Goal: Task Accomplishment & Management: Use online tool/utility

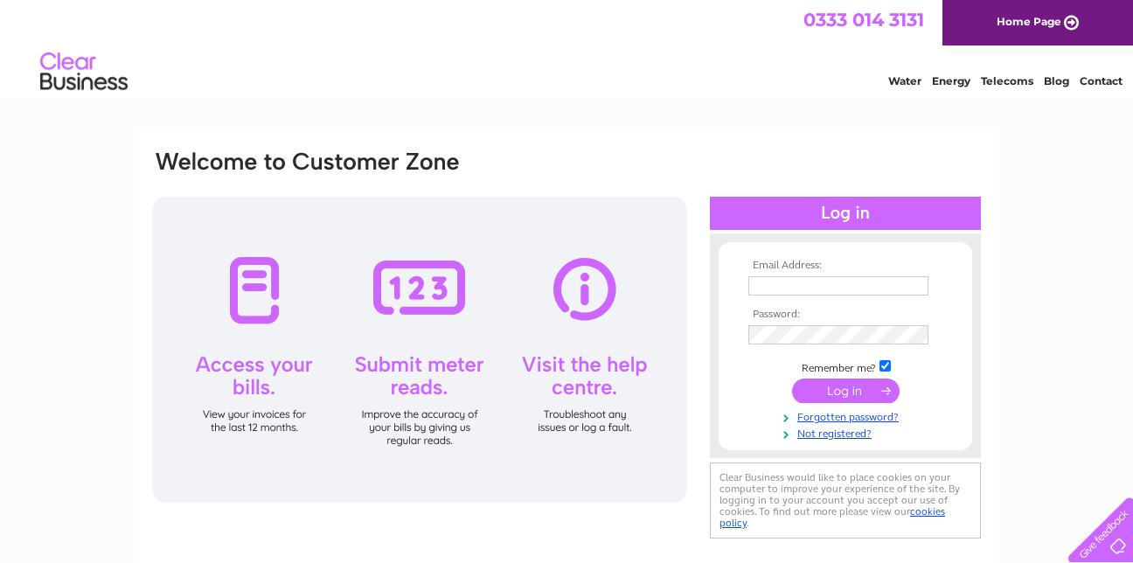
click at [769, 288] on input "text" at bounding box center [839, 285] width 180 height 19
type input "ginathomaslamont@aol.com"
click at [839, 386] on input "submit" at bounding box center [846, 392] width 108 height 24
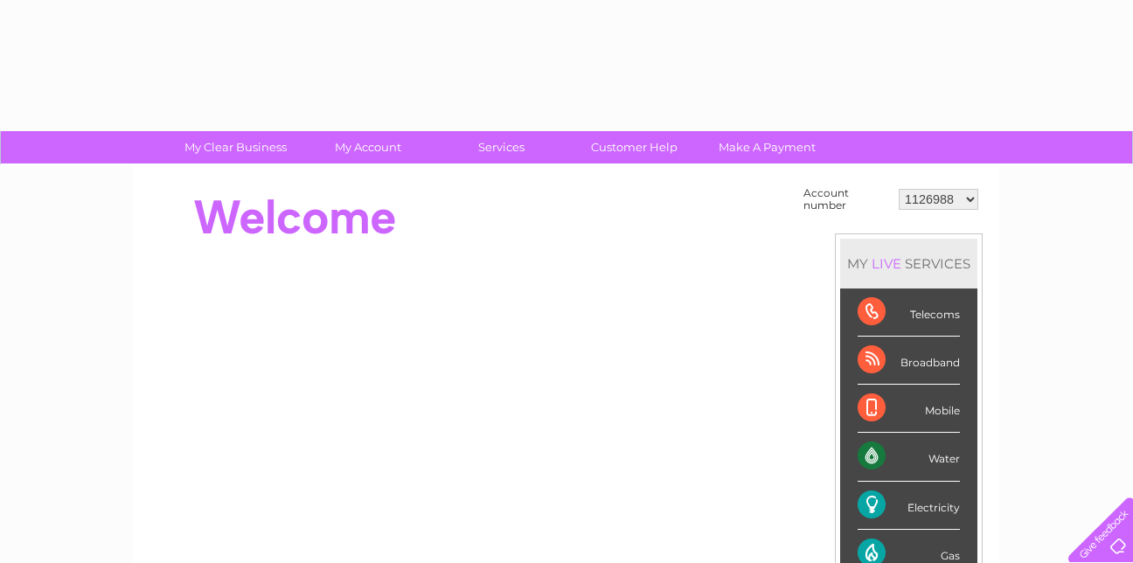
click at [839, 385] on div "MY LIVE SERVICES Telecoms Broadband Mobile Water Electricity Gas Payments" at bounding box center [909, 433] width 148 height 398
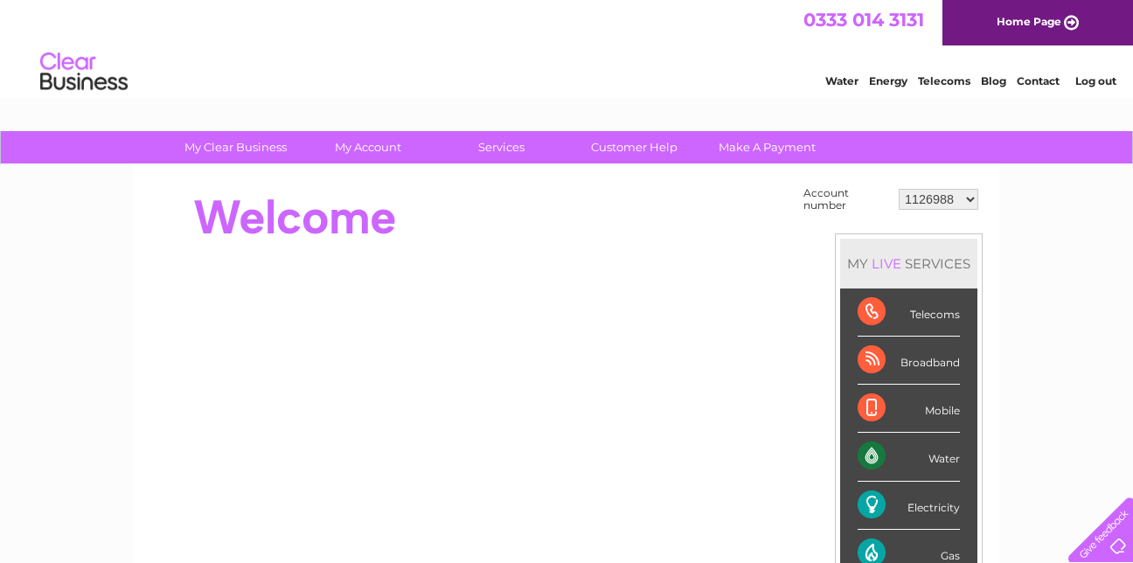
click at [970, 196] on select "1126988 1137241 30266175" at bounding box center [939, 199] width 80 height 21
select select "1137241"
click at [899, 189] on select "1126988 1137241 30266175" at bounding box center [939, 199] width 80 height 21
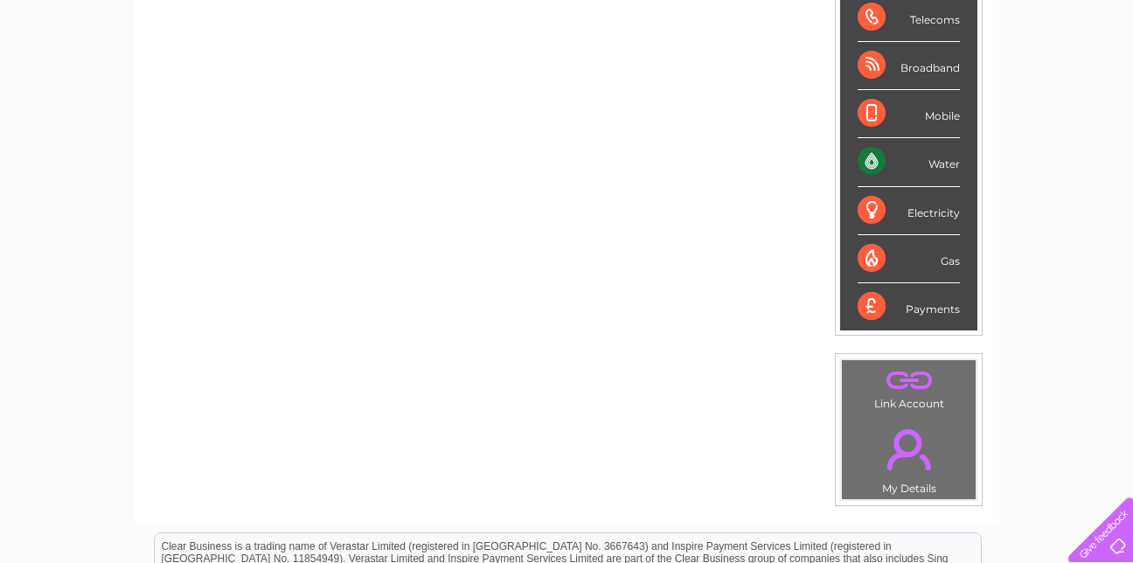
scroll to position [335, 0]
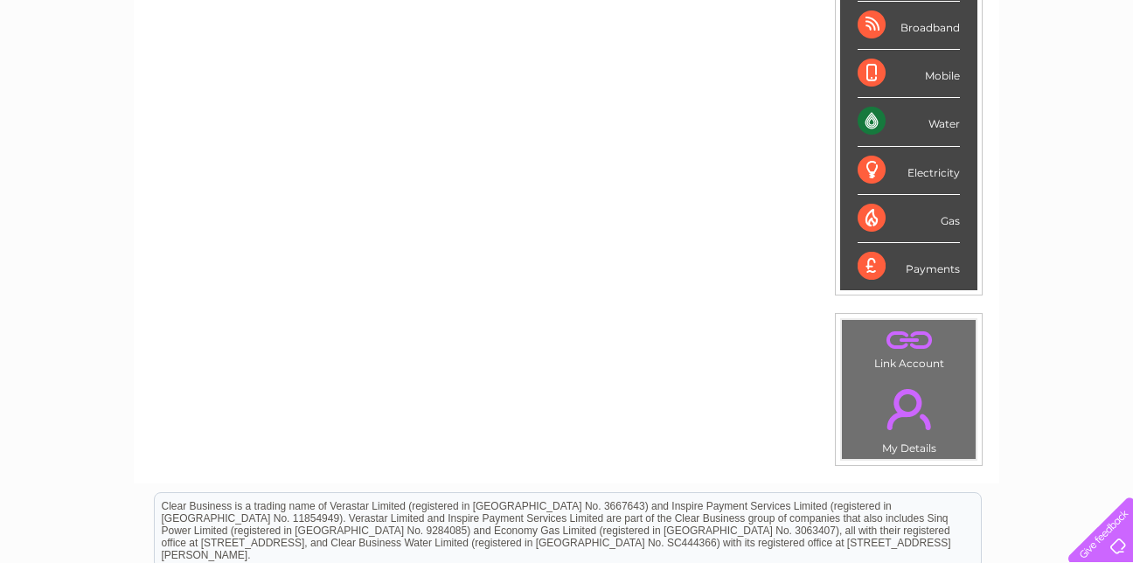
click at [875, 121] on div "Water" at bounding box center [909, 122] width 102 height 48
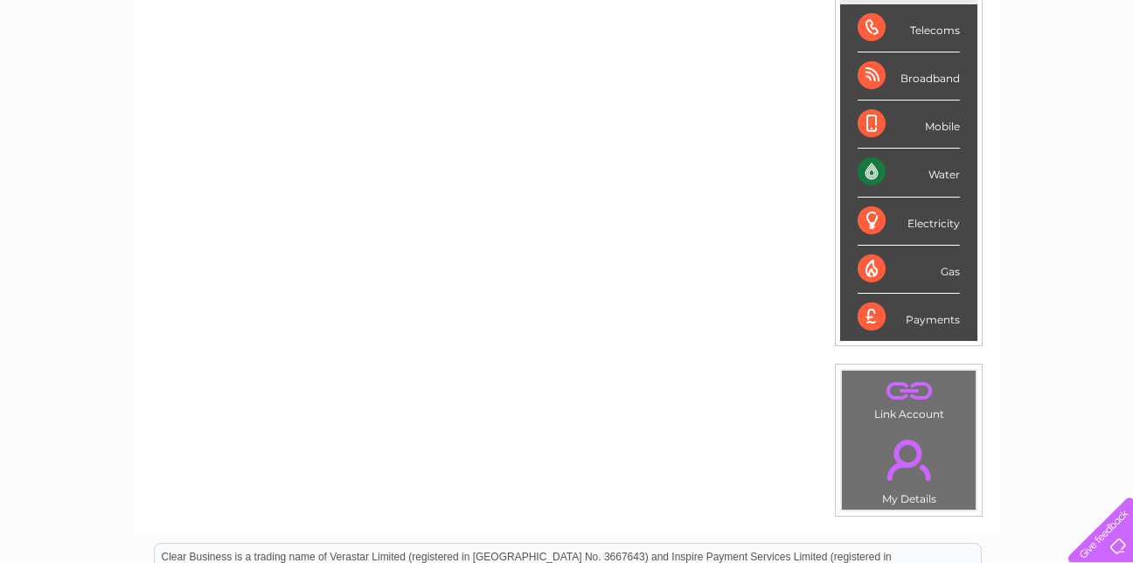
scroll to position [276, 0]
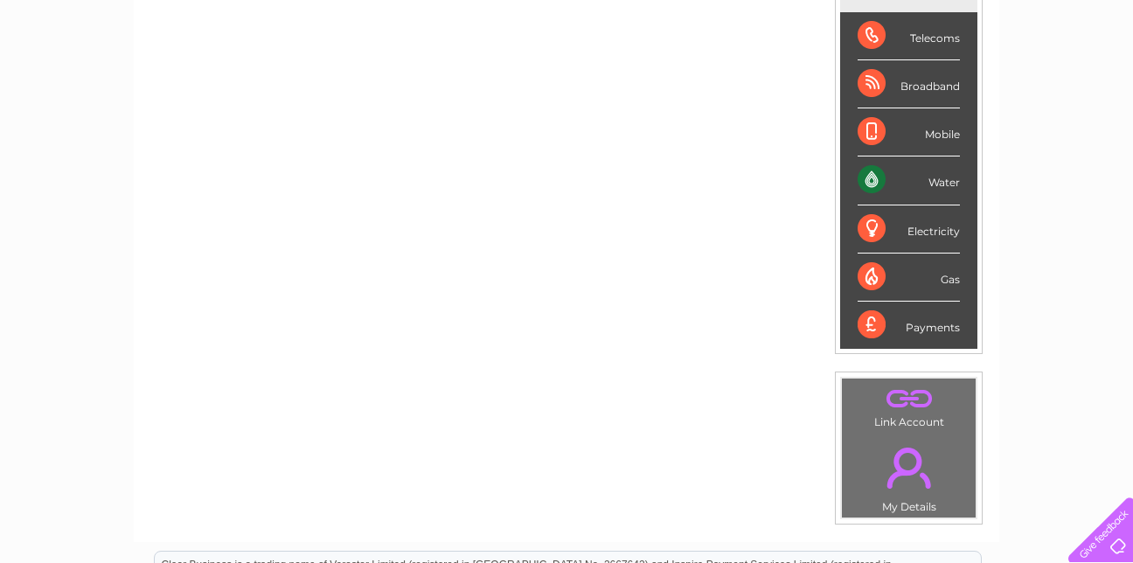
click at [875, 175] on div "Water" at bounding box center [909, 181] width 102 height 48
click at [875, 178] on div "Water" at bounding box center [909, 181] width 102 height 48
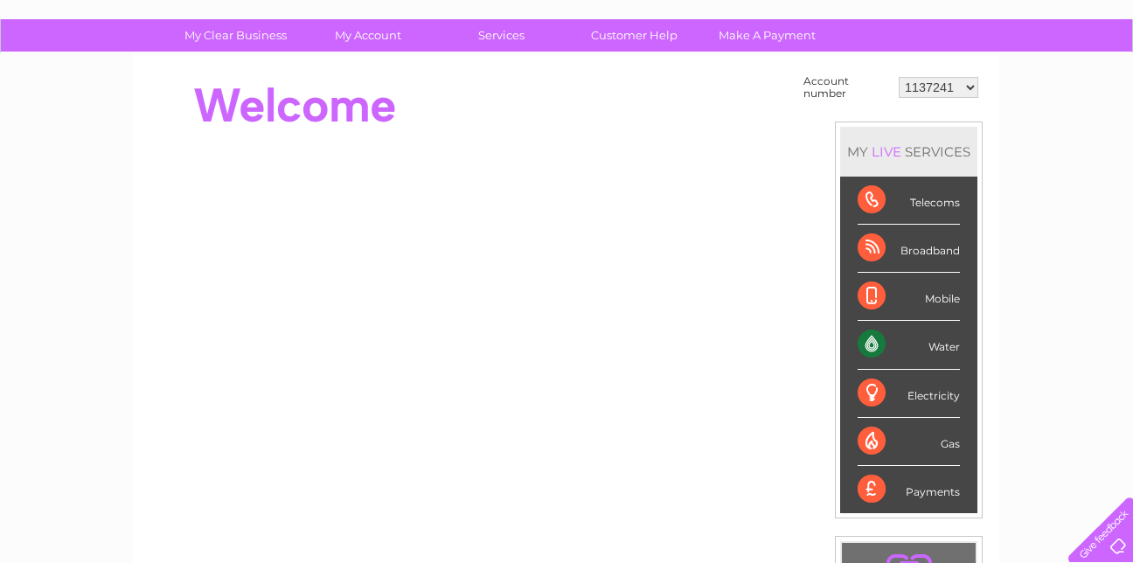
scroll to position [0, 0]
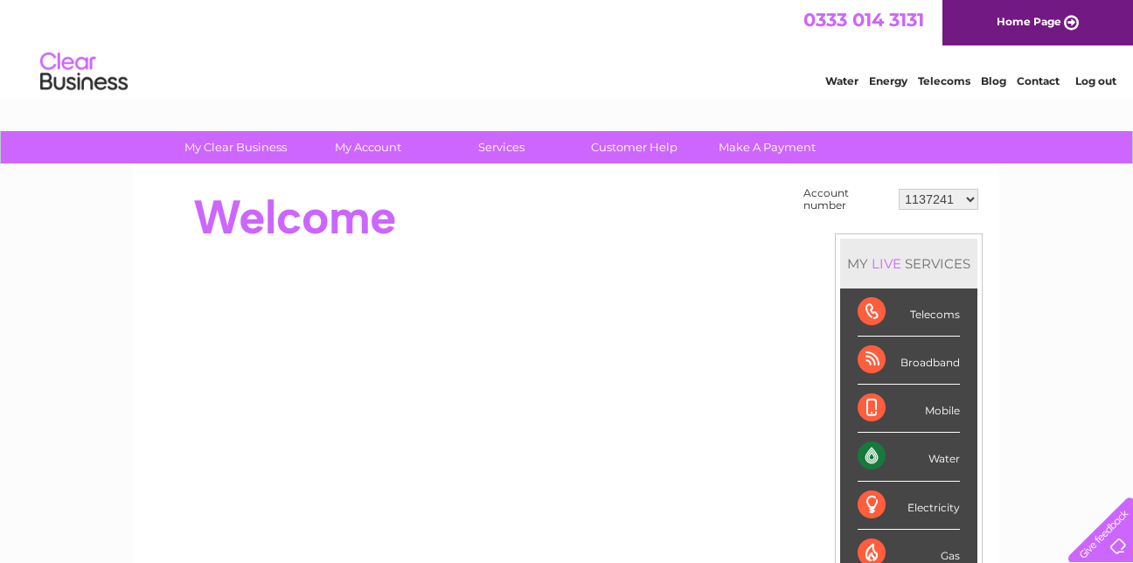
drag, startPoint x: 1143, startPoint y: 203, endPoint x: 1061, endPoint y: 113, distance: 122.0
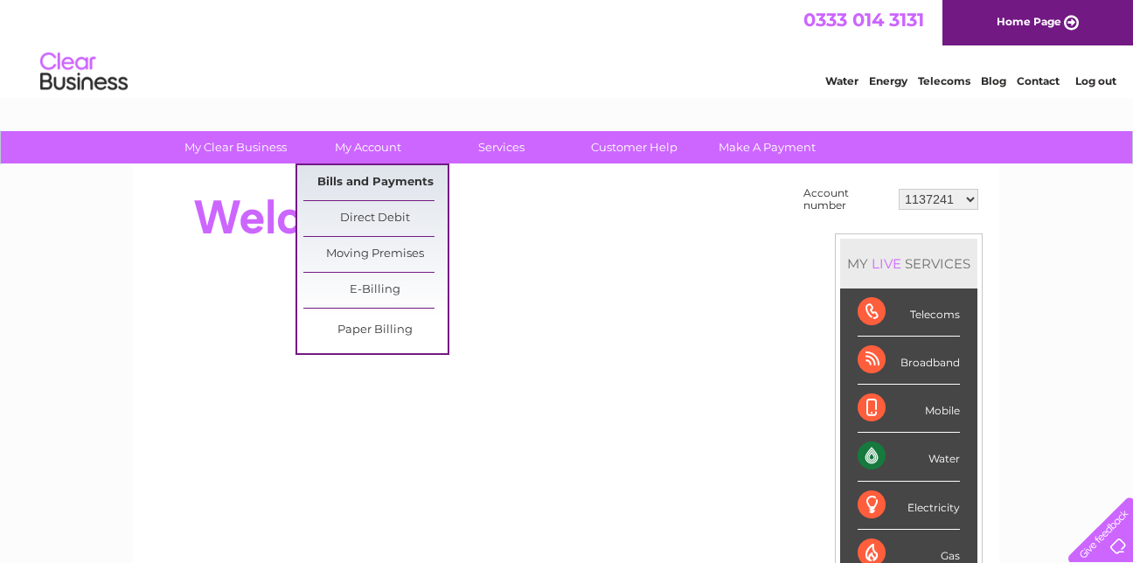
click at [359, 179] on link "Bills and Payments" at bounding box center [375, 182] width 144 height 35
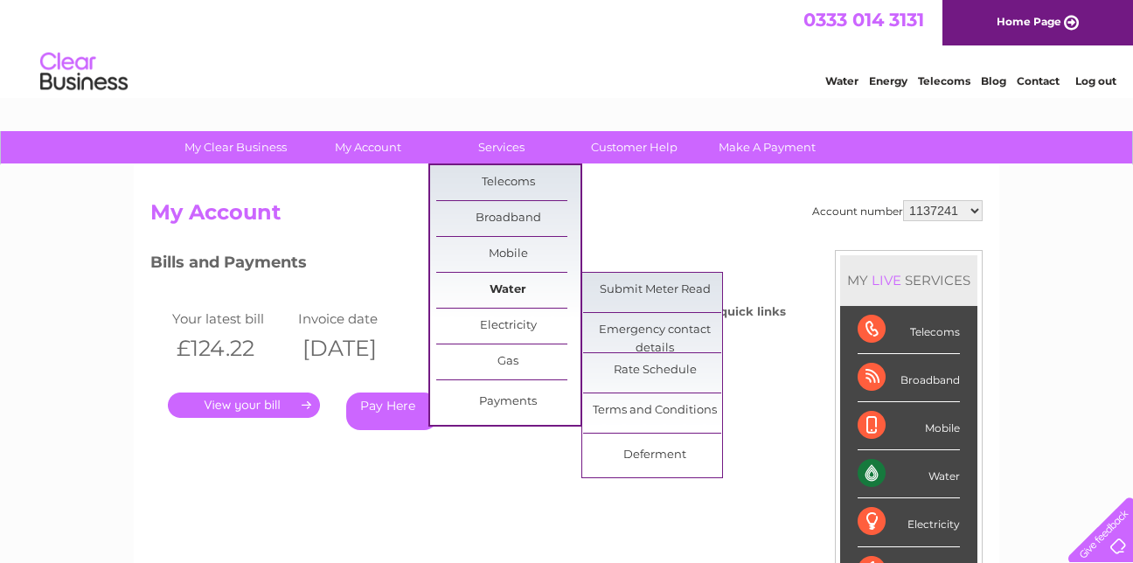
click at [503, 282] on link "Water" at bounding box center [508, 290] width 144 height 35
click at [603, 278] on link "Submit Meter Read" at bounding box center [655, 290] width 144 height 35
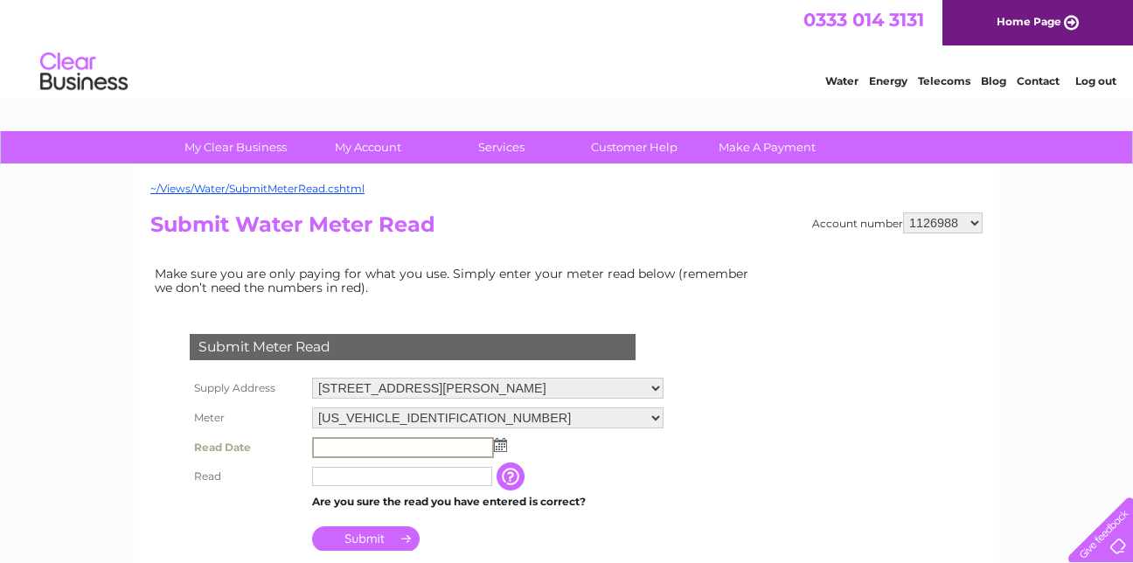
click at [338, 442] on input "text" at bounding box center [403, 447] width 182 height 21
click at [502, 446] on img at bounding box center [498, 444] width 13 height 14
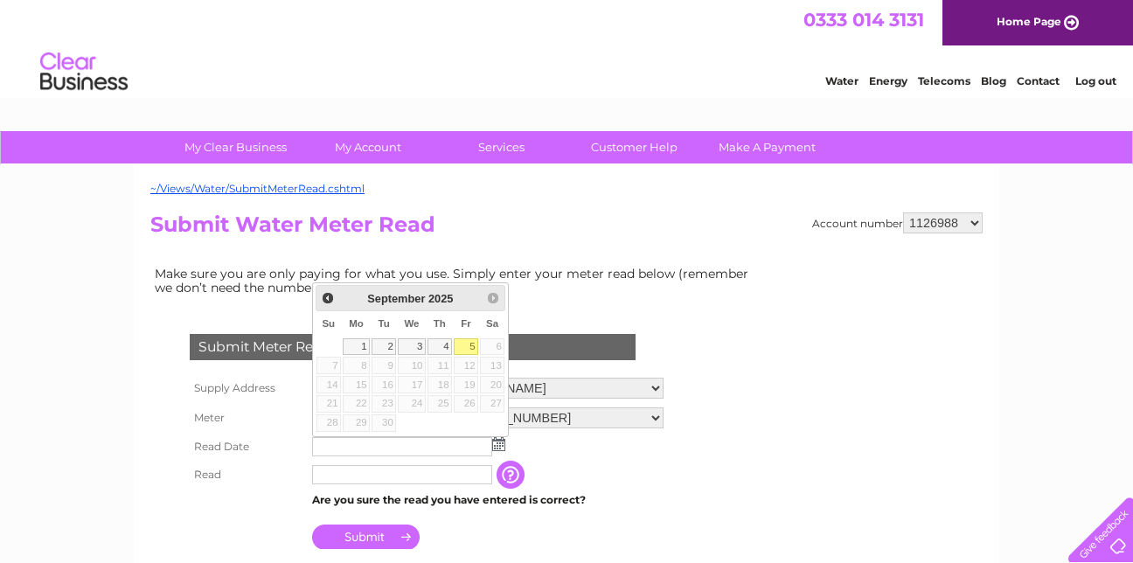
click at [471, 341] on link "5" at bounding box center [466, 346] width 24 height 17
type input "[DATE]"
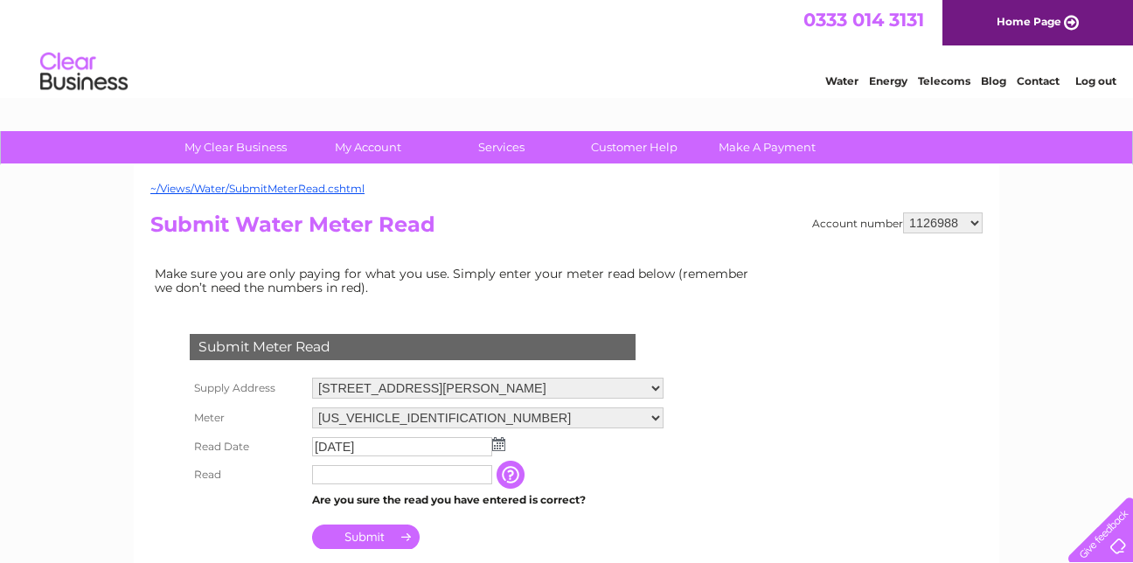
click at [340, 484] on input "text" at bounding box center [402, 474] width 180 height 19
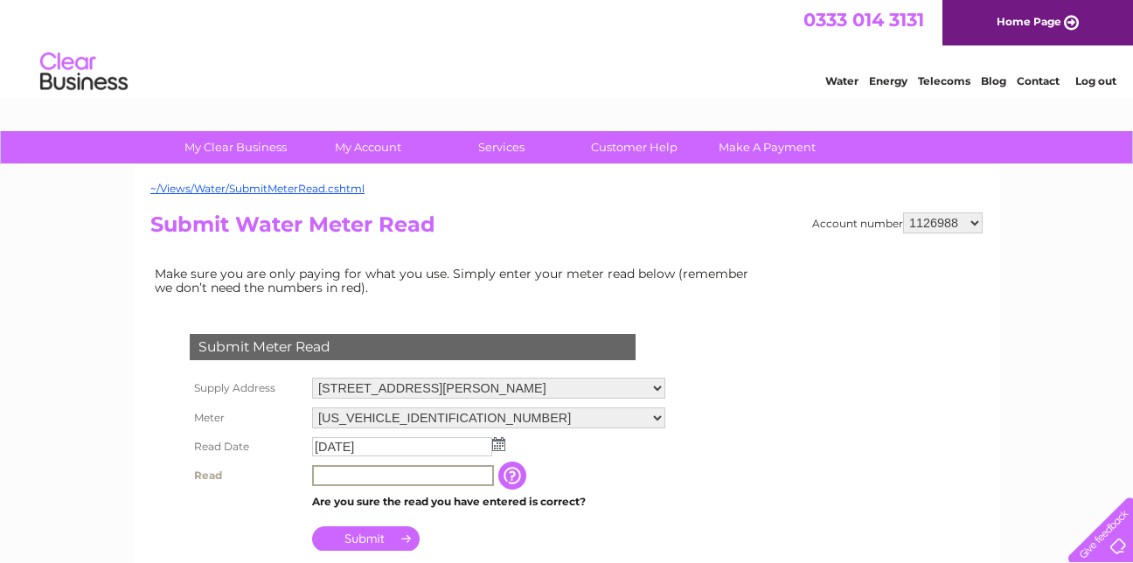
click at [340, 484] on input "text" at bounding box center [403, 475] width 182 height 21
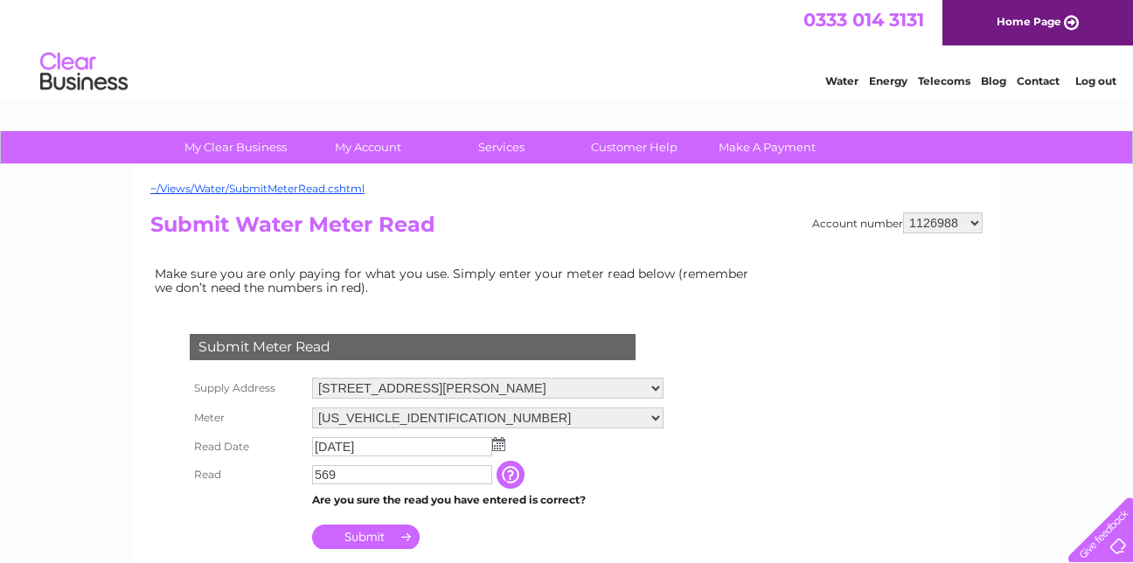
click at [523, 477] on input "button" at bounding box center [512, 475] width 31 height 28
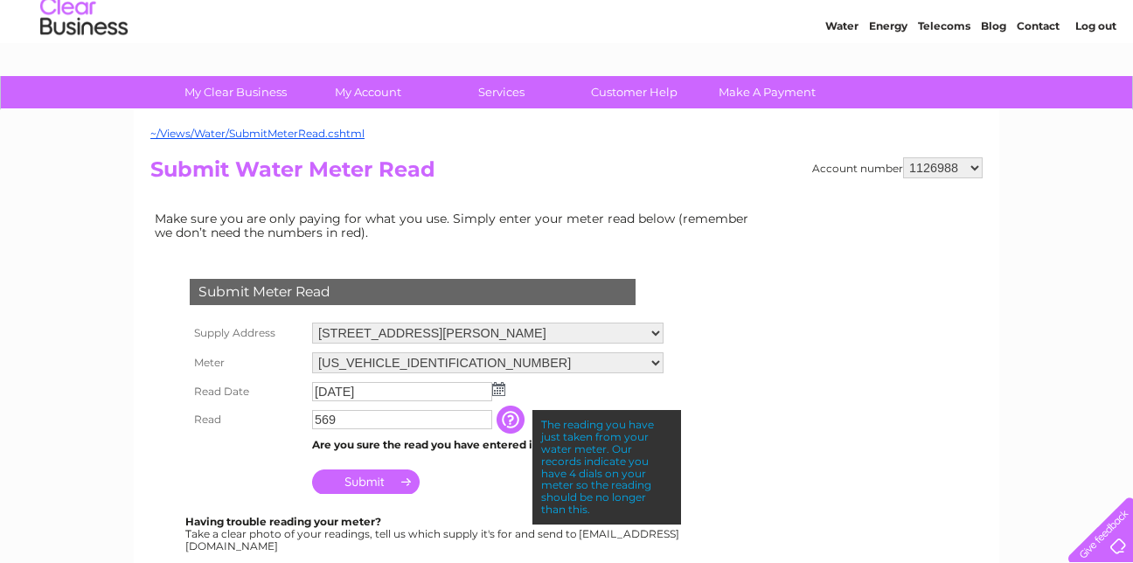
scroll to position [58, 0]
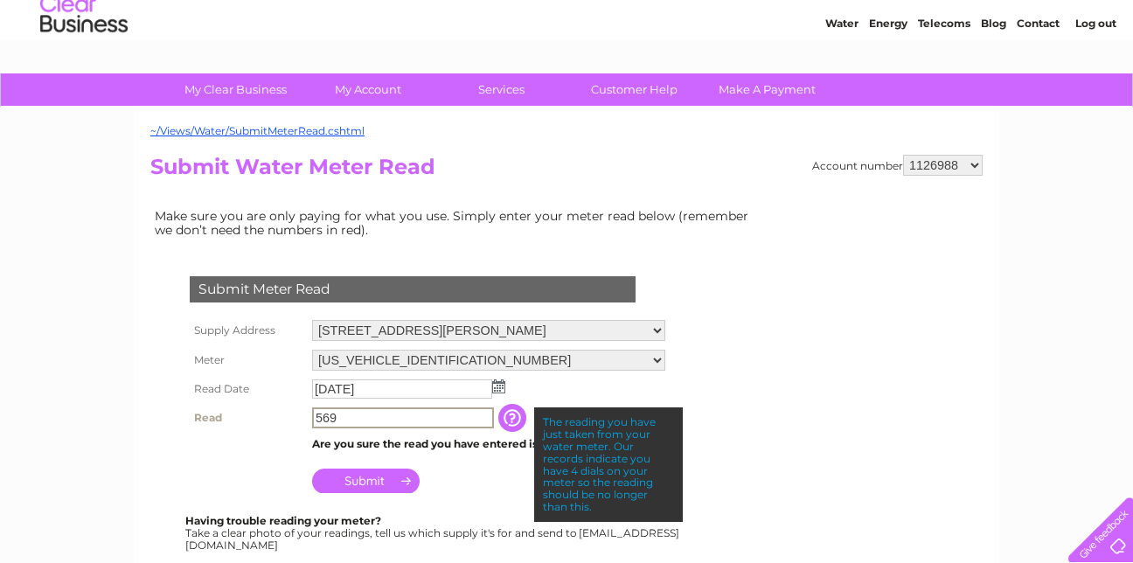
click at [313, 415] on input "569" at bounding box center [403, 418] width 182 height 21
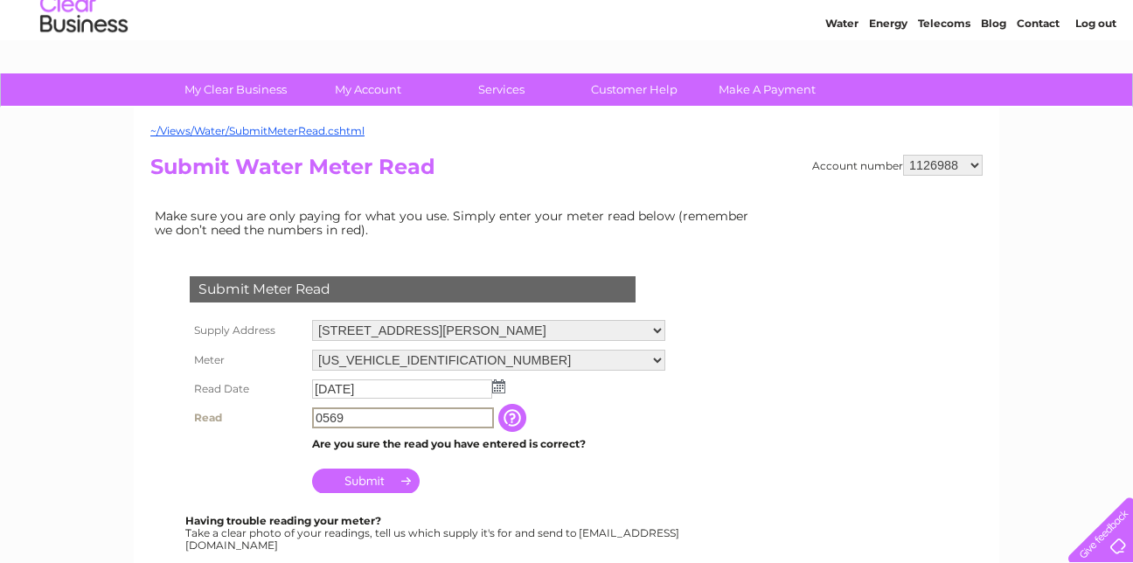
click at [313, 415] on input "0569" at bounding box center [403, 418] width 182 height 21
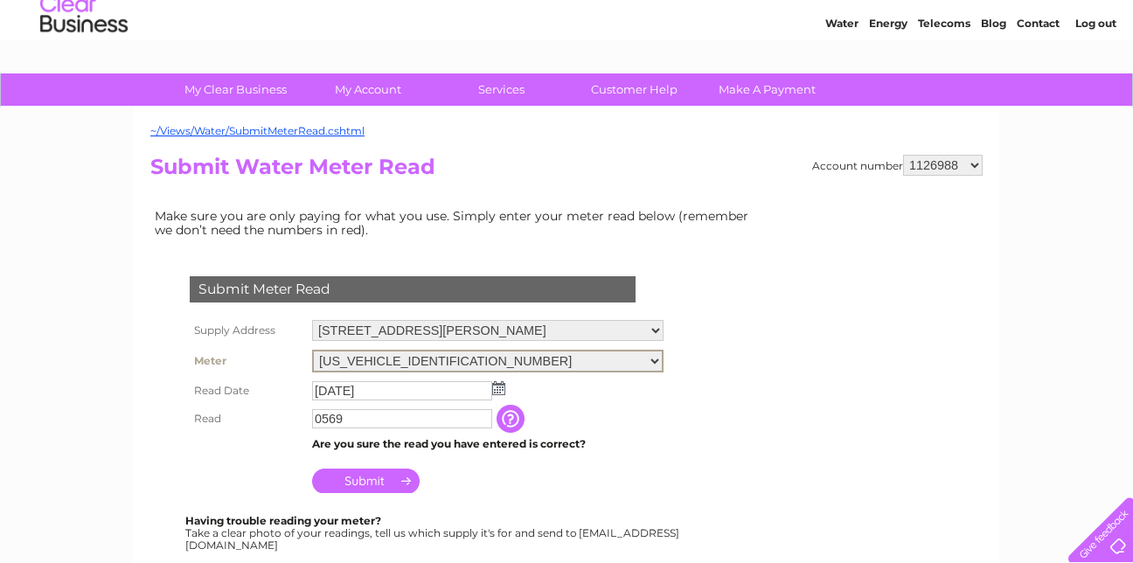
click at [664, 358] on select "06ELSTER08A109568" at bounding box center [488, 361] width 352 height 23
click at [312, 350] on select "06ELSTER08A109568" at bounding box center [488, 361] width 352 height 23
click at [664, 324] on select "56-58 The Murray Square, East Kilbride, Glasgow, Lanarkshire, G75 0BH" at bounding box center [488, 331] width 352 height 23
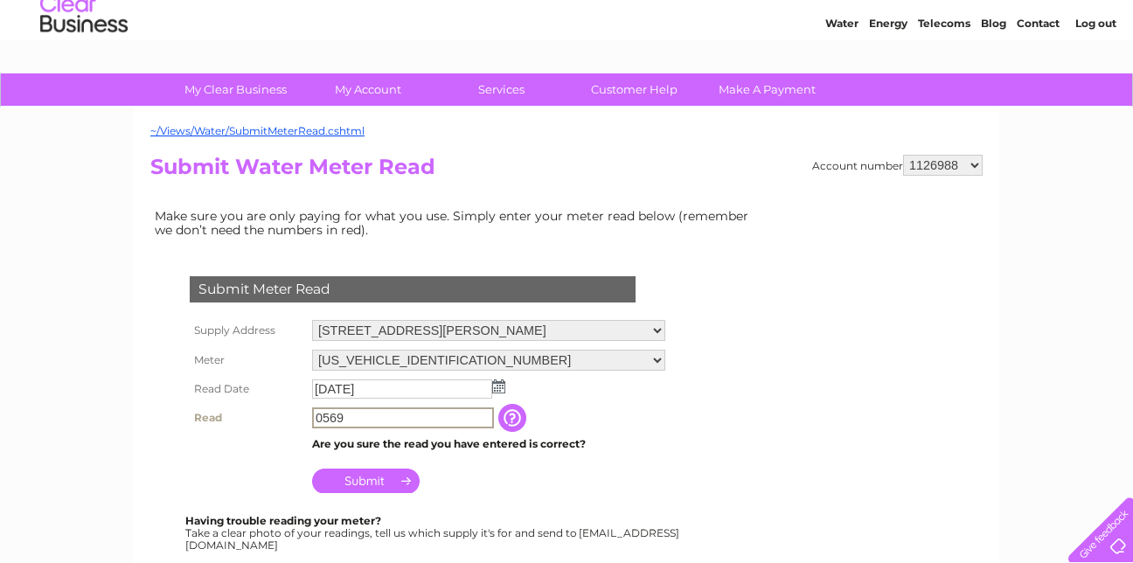
click at [378, 422] on input "0569" at bounding box center [403, 418] width 182 height 21
type input "0"
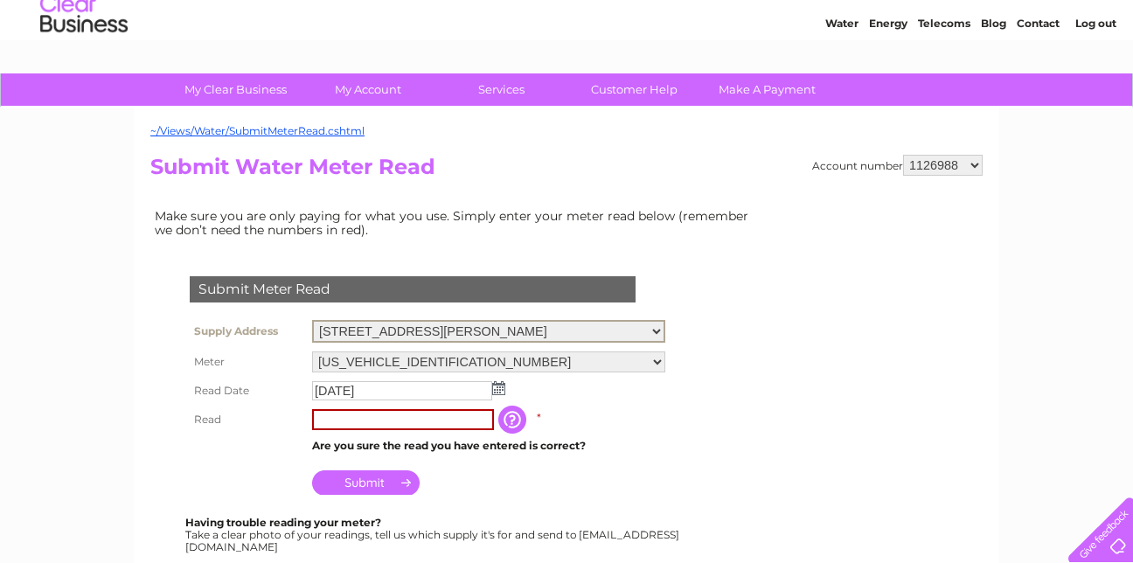
click at [666, 332] on select "56-58 The Murray Square, East Kilbride, Glasgow, Lanarkshire, G75 0BH" at bounding box center [488, 331] width 353 height 23
click at [666, 331] on select "56-58 The Murray Square, East Kilbride, Glasgow, Lanarkshire, G75 0BH" at bounding box center [488, 331] width 353 height 23
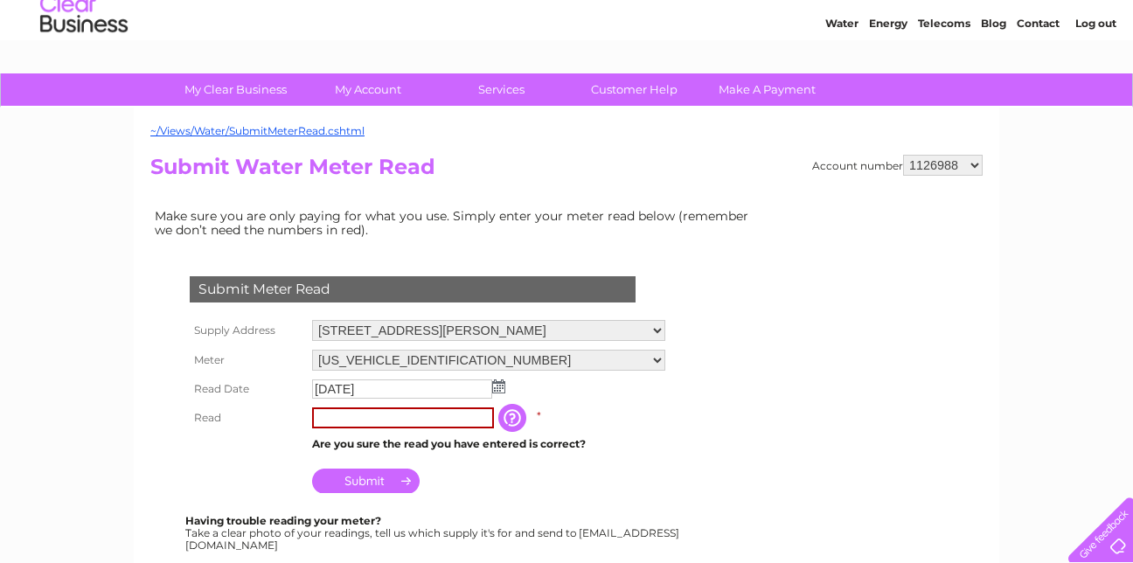
click at [974, 164] on select "1126988 1137241 30266175" at bounding box center [943, 165] width 80 height 21
select select "1137241"
click at [903, 155] on select "1126988 1137241 30266175" at bounding box center [943, 165] width 80 height 21
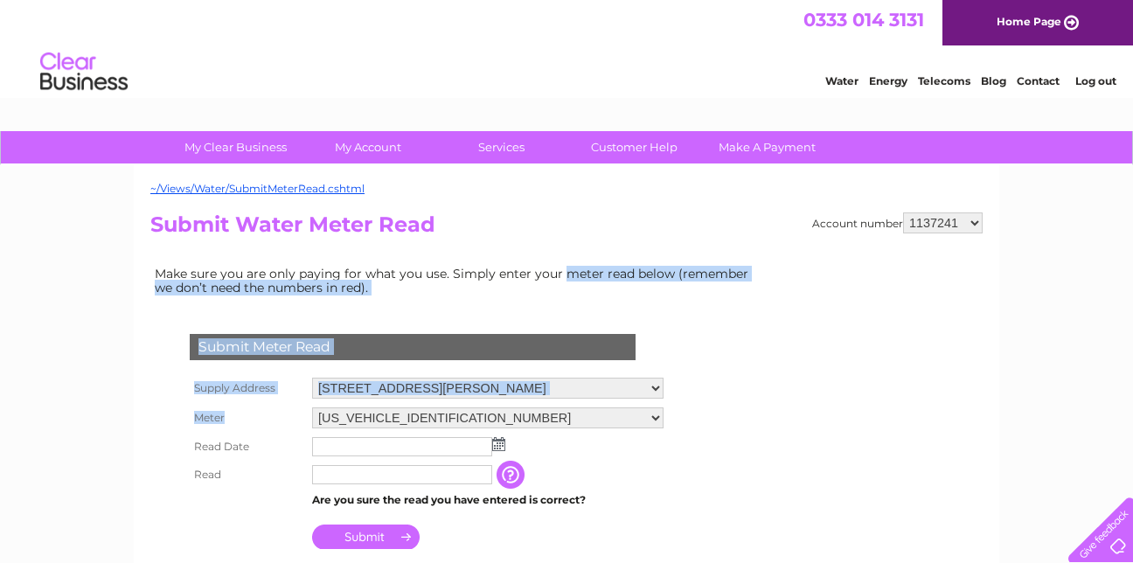
drag, startPoint x: 0, startPoint y: 0, endPoint x: 455, endPoint y: 423, distance: 621.3
click at [455, 423] on div "Make sure you are only paying for what you use. Simply enter your meter read be…" at bounding box center [456, 557] width 612 height 591
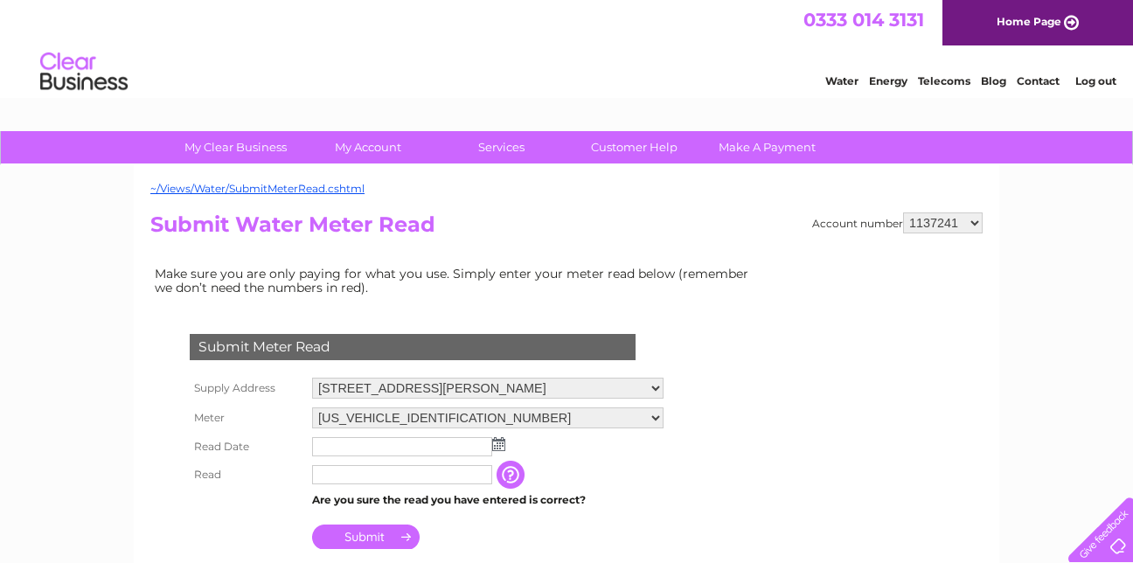
drag, startPoint x: 455, startPoint y: 423, endPoint x: 366, endPoint y: 452, distance: 92.9
click at [366, 452] on input "text" at bounding box center [402, 446] width 180 height 19
click at [499, 447] on img at bounding box center [500, 445] width 13 height 14
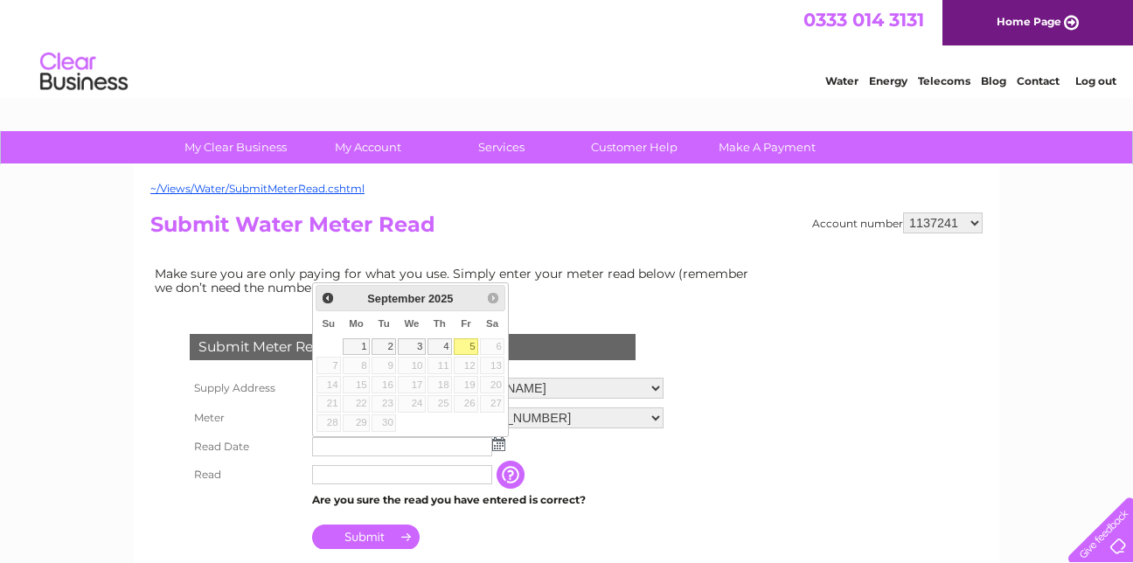
click at [468, 347] on link "5" at bounding box center [466, 346] width 24 height 17
type input "[DATE]"
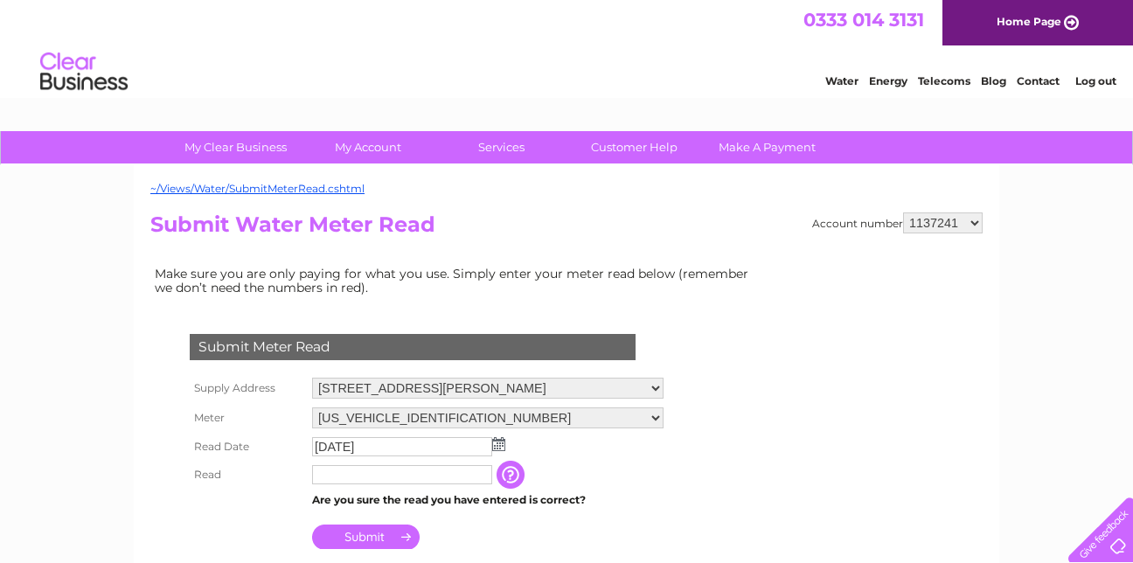
click at [335, 483] on input "text" at bounding box center [402, 474] width 180 height 19
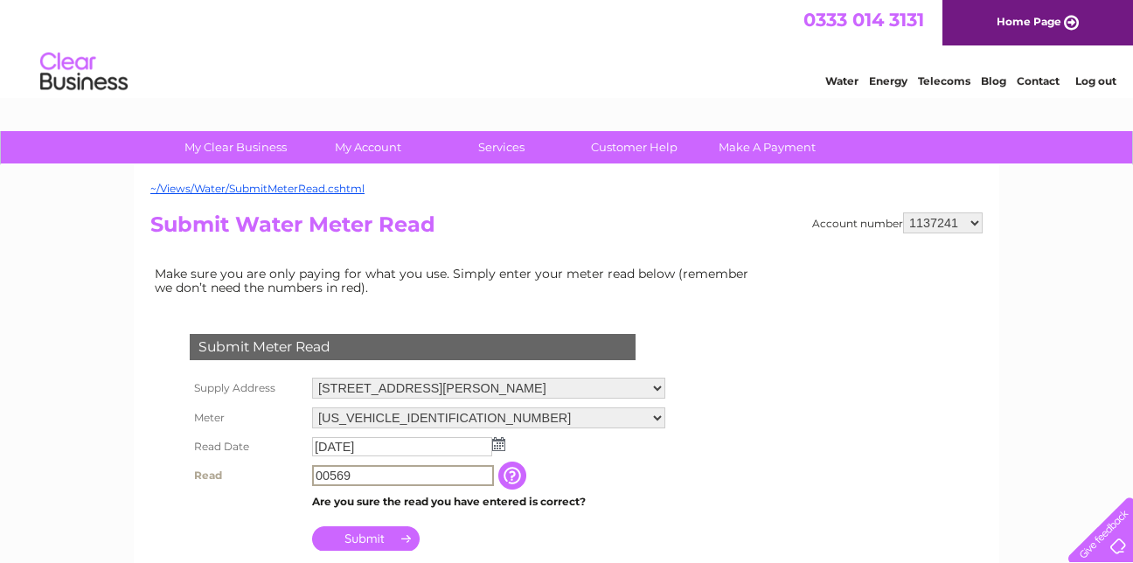
type input "00569"
click at [372, 537] on input "Submit" at bounding box center [366, 538] width 108 height 24
